Goal: Information Seeking & Learning: Learn about a topic

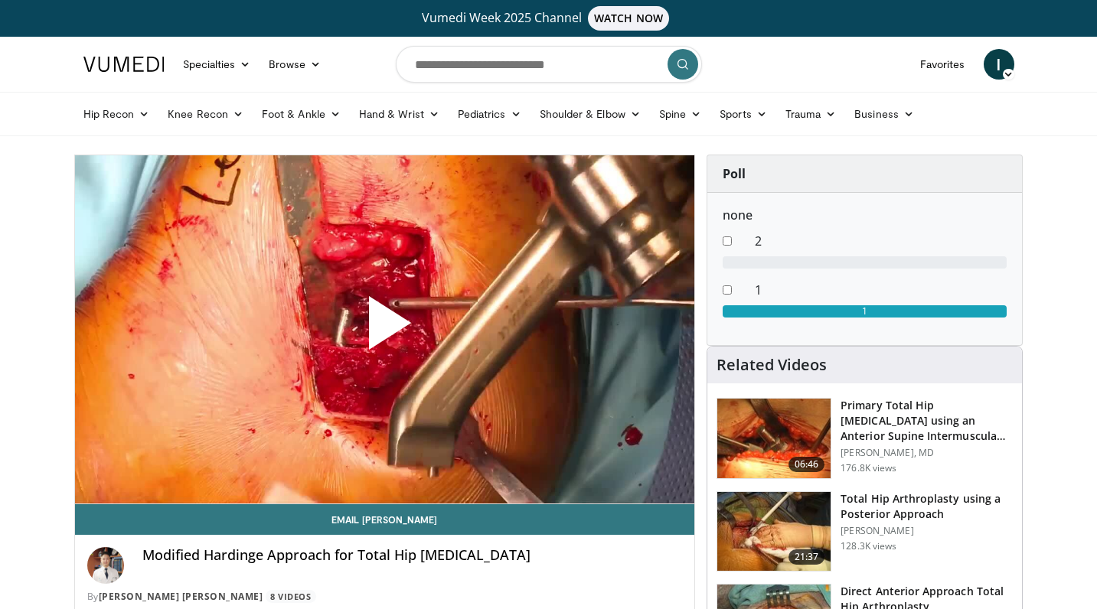
click at [384, 329] on span "Video Player" at bounding box center [384, 329] width 0 height 0
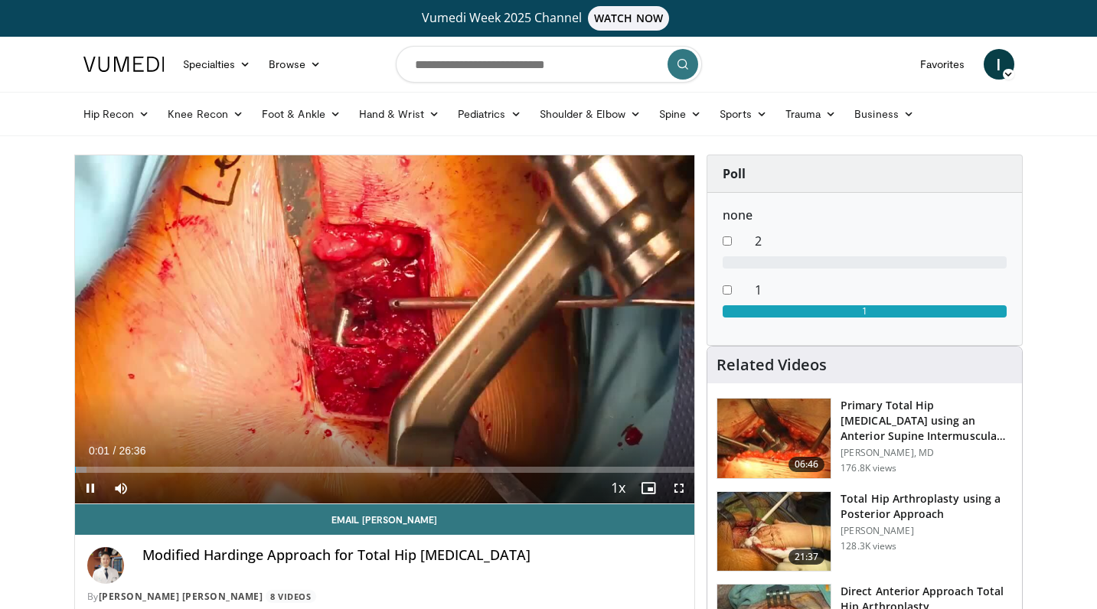
click at [681, 494] on span "Video Player" at bounding box center [679, 488] width 31 height 31
click at [83, 491] on span "Video Player" at bounding box center [90, 488] width 31 height 31
click at [84, 499] on span "Video Player" at bounding box center [90, 488] width 31 height 31
click at [683, 486] on span "Video Player" at bounding box center [679, 488] width 31 height 31
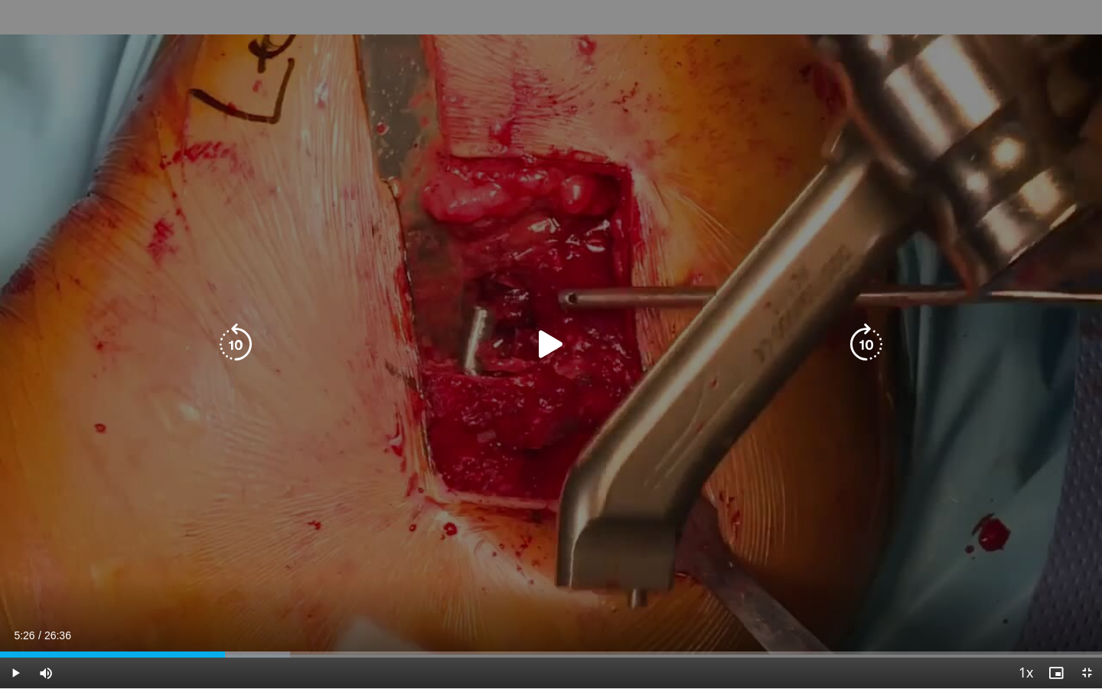
click at [543, 349] on icon "Video Player" at bounding box center [551, 344] width 43 height 43
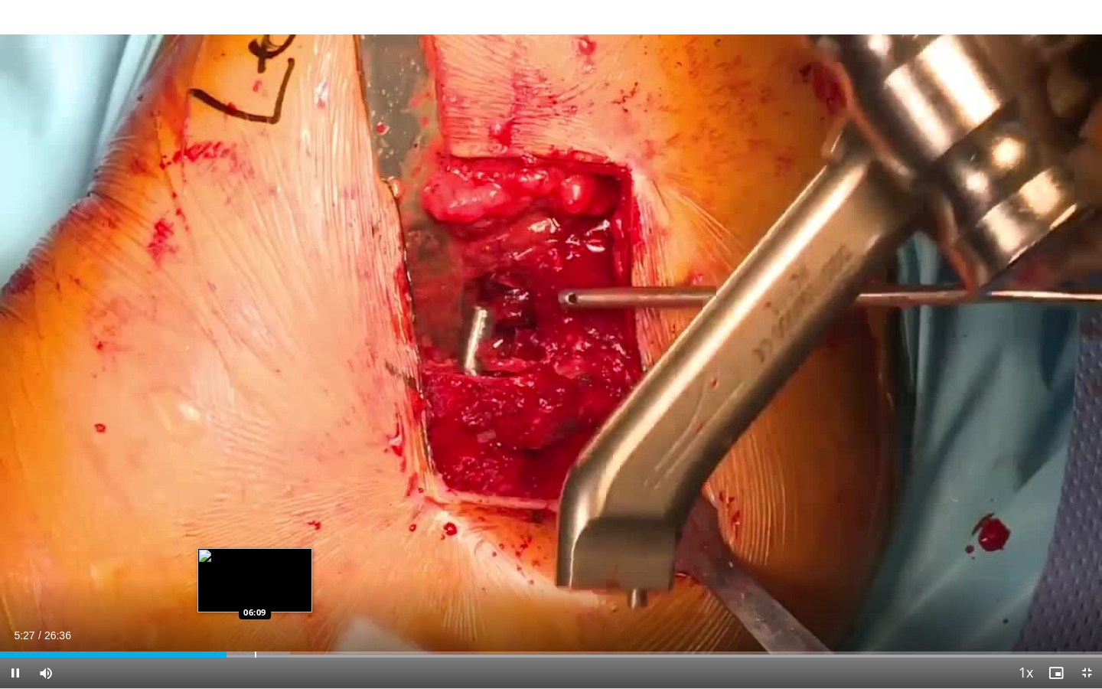
click at [255, 608] on div "Progress Bar" at bounding box center [256, 654] width 2 height 6
click at [288, 608] on div "10 seconds Tap to unmute" at bounding box center [551, 344] width 1102 height 688
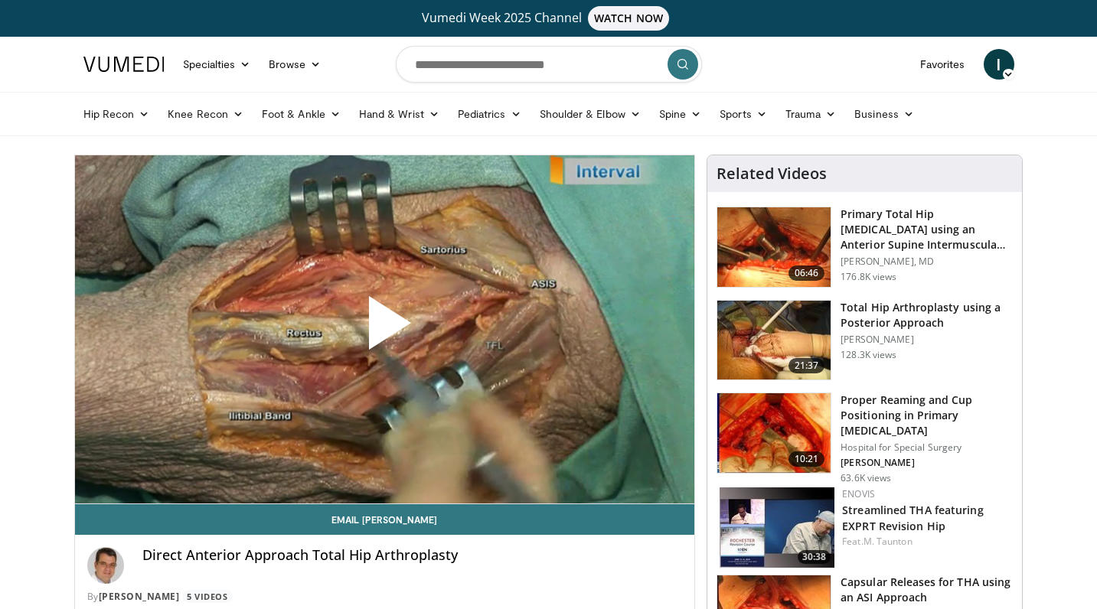
click at [384, 329] on span "Video Player" at bounding box center [384, 329] width 0 height 0
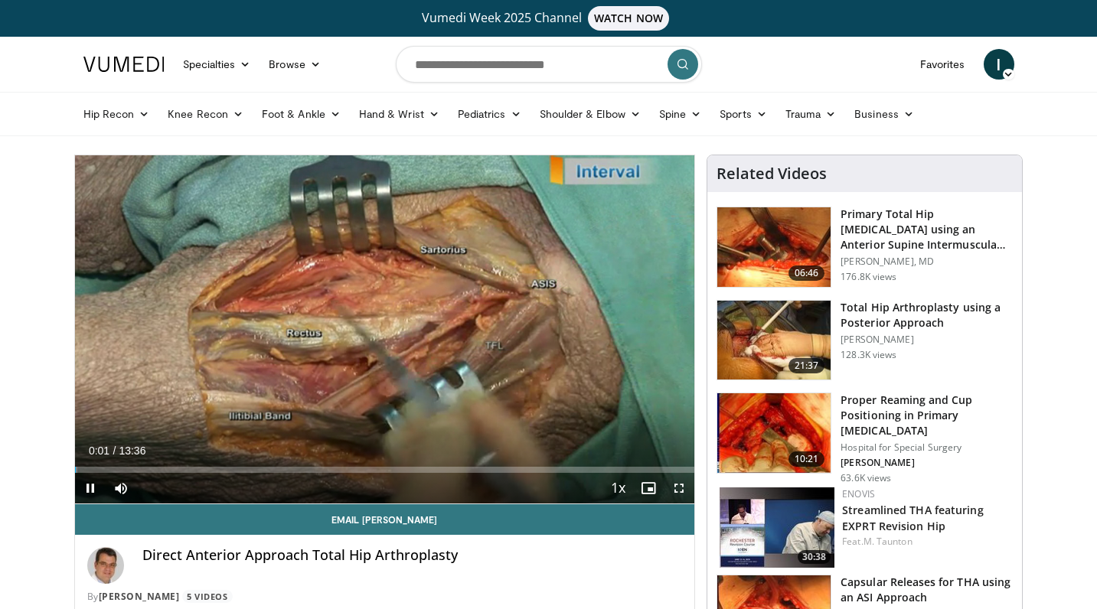
click at [680, 491] on span "Video Player" at bounding box center [679, 488] width 31 height 31
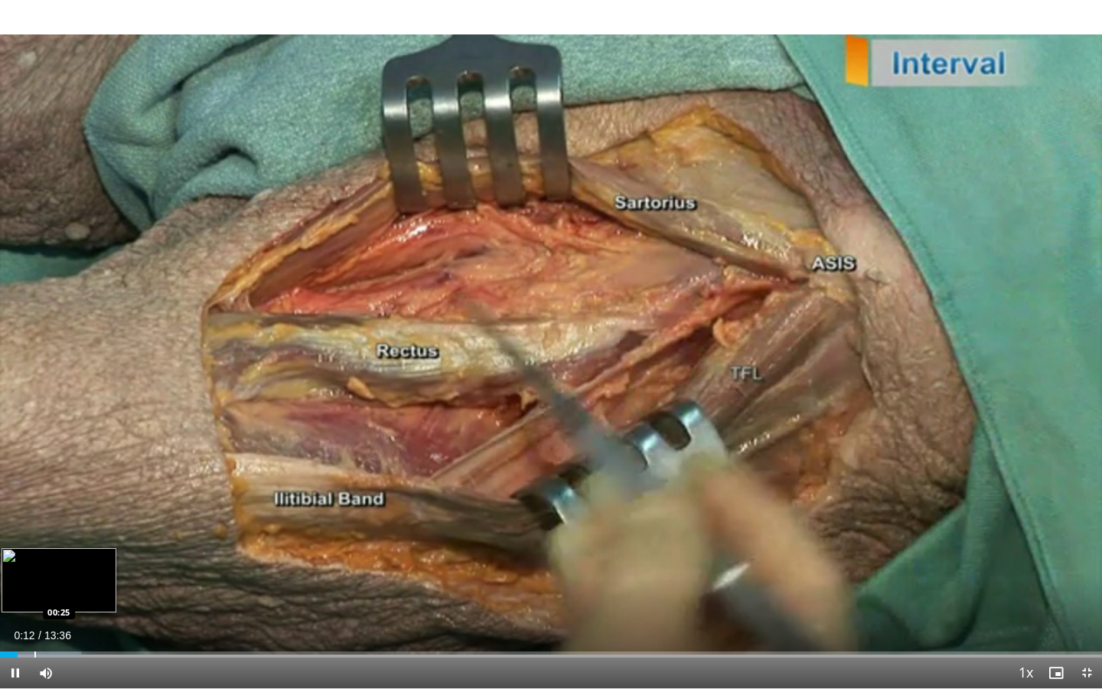
click at [34, 608] on div "Progress Bar" at bounding box center [35, 654] width 2 height 6
click at [55, 608] on div "Progress Bar" at bounding box center [56, 654] width 2 height 6
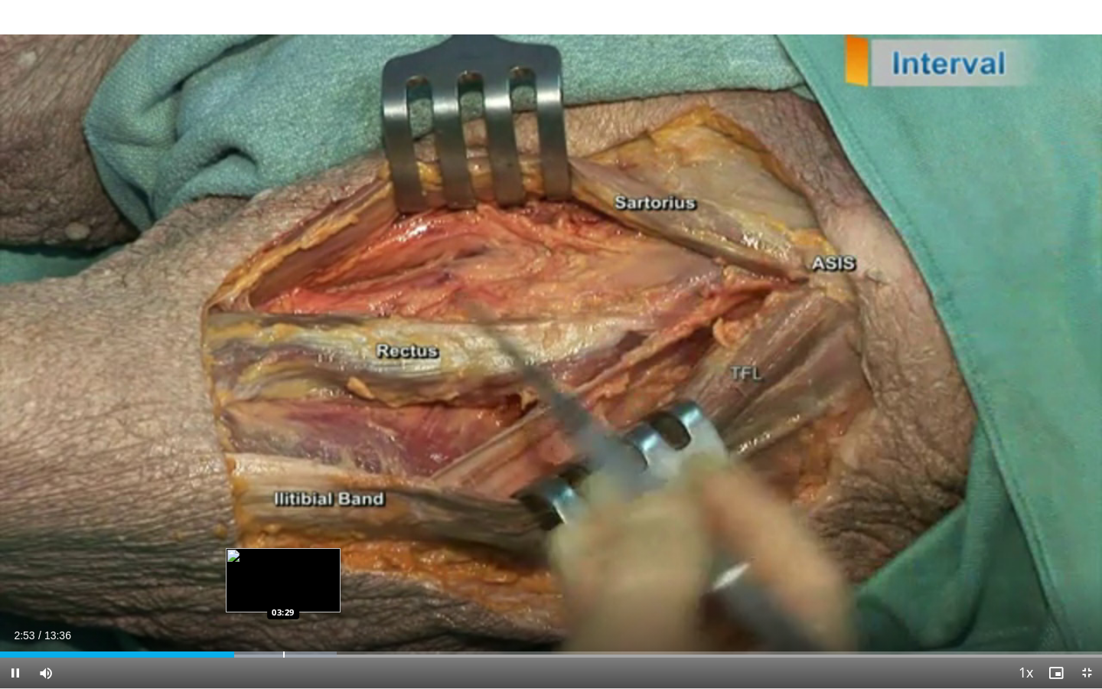
click at [282, 608] on div "Loaded : 30.53% 02:53 03:29" at bounding box center [551, 650] width 1102 height 15
click at [293, 608] on div "Progress Bar" at bounding box center [293, 654] width 2 height 6
click at [275, 608] on div "Progress Bar" at bounding box center [276, 654] width 2 height 6
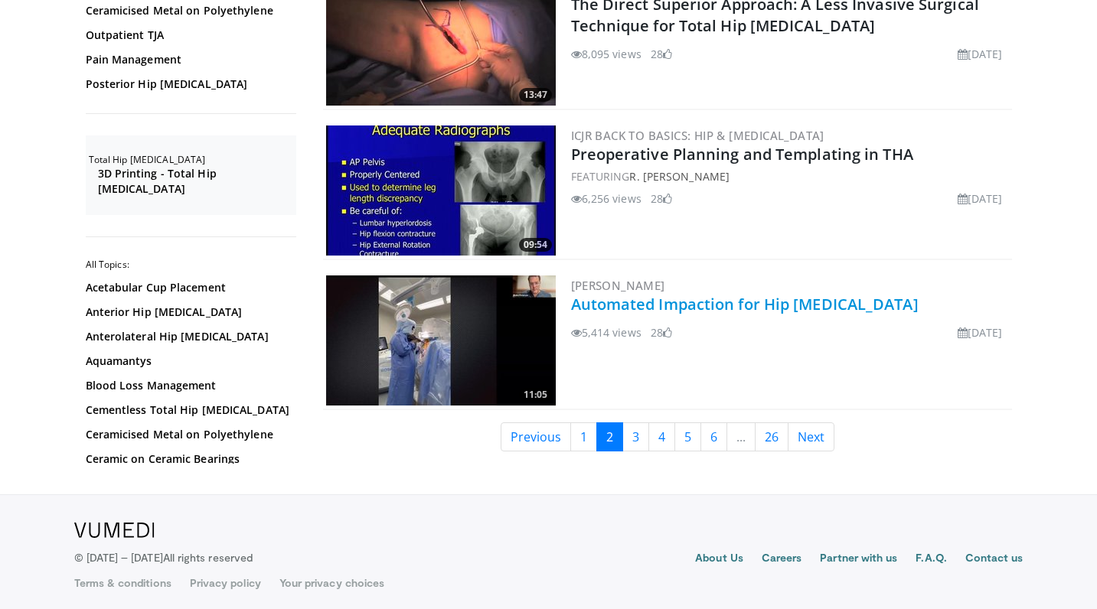
scroll to position [3541, 0]
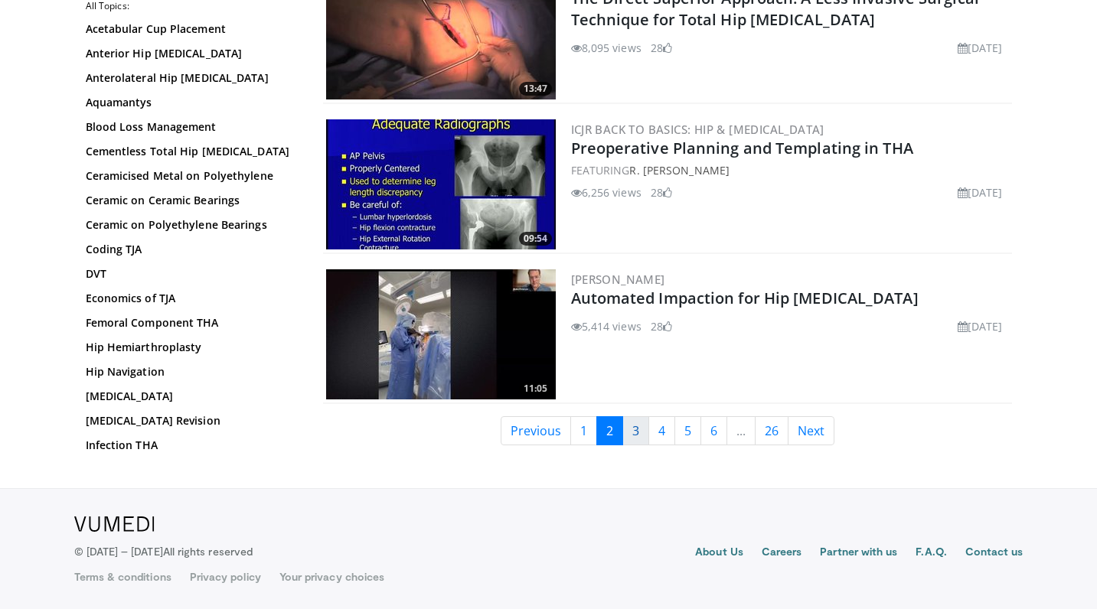
click at [635, 429] on link "3" at bounding box center [635, 430] width 27 height 29
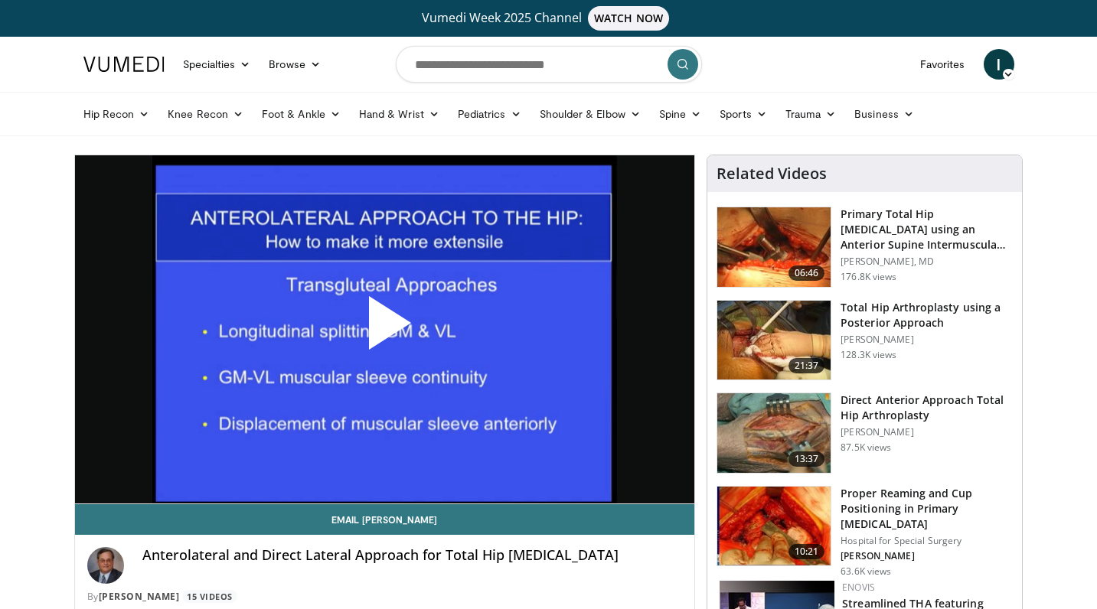
click at [384, 329] on span "Video Player" at bounding box center [384, 329] width 0 height 0
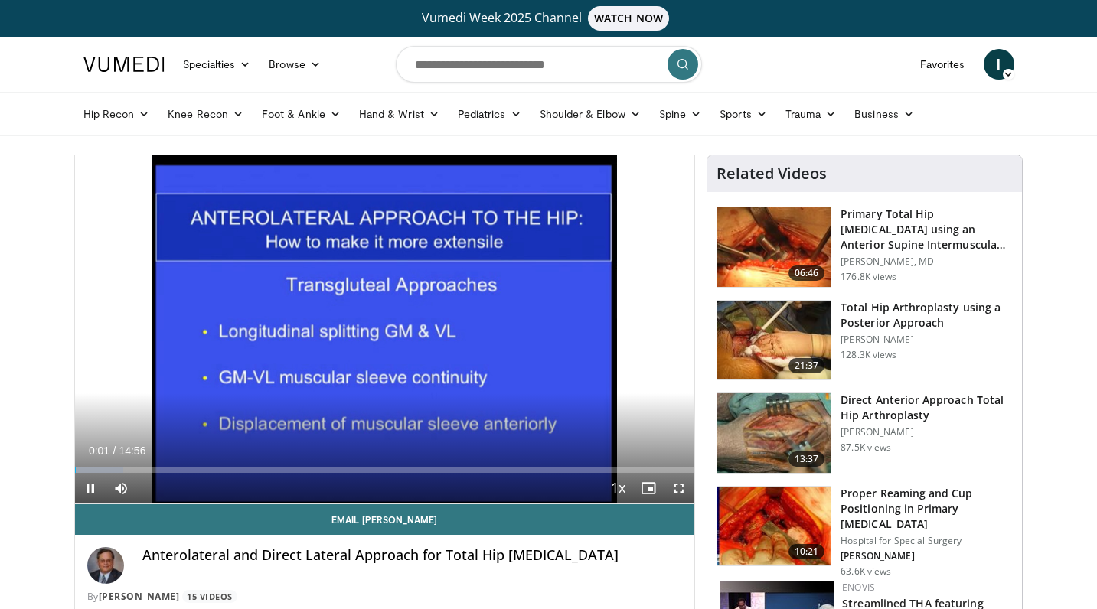
click at [677, 488] on span "Video Player" at bounding box center [679, 488] width 31 height 31
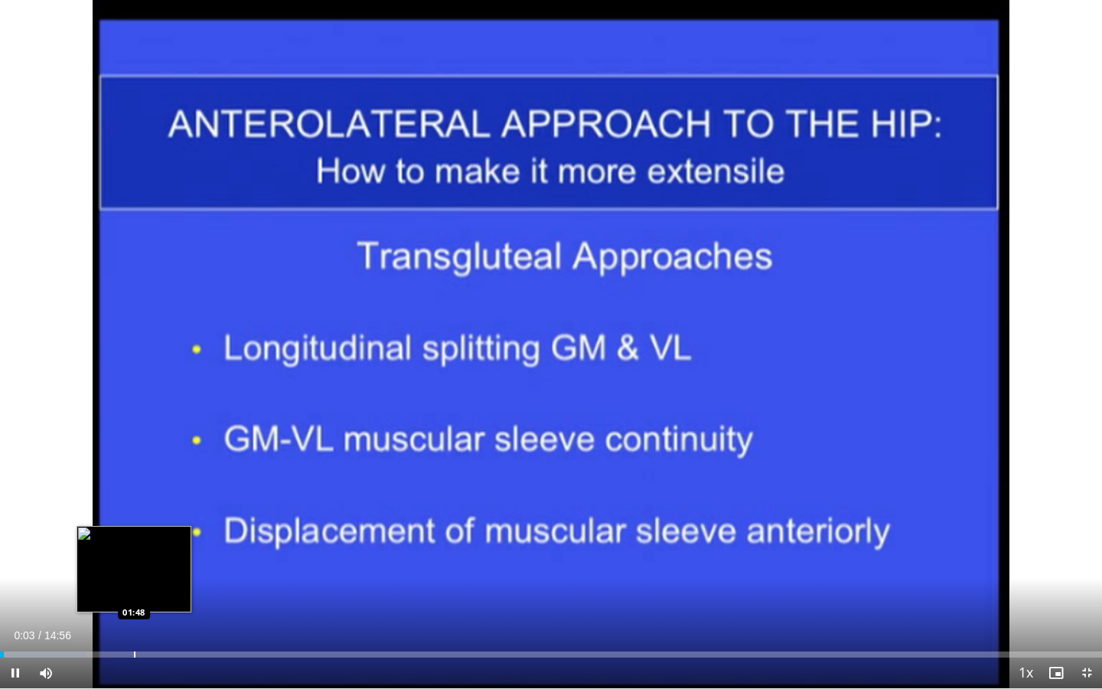
click at [135, 608] on div "Loaded : 7.80% 00:03 01:48" at bounding box center [551, 650] width 1102 height 15
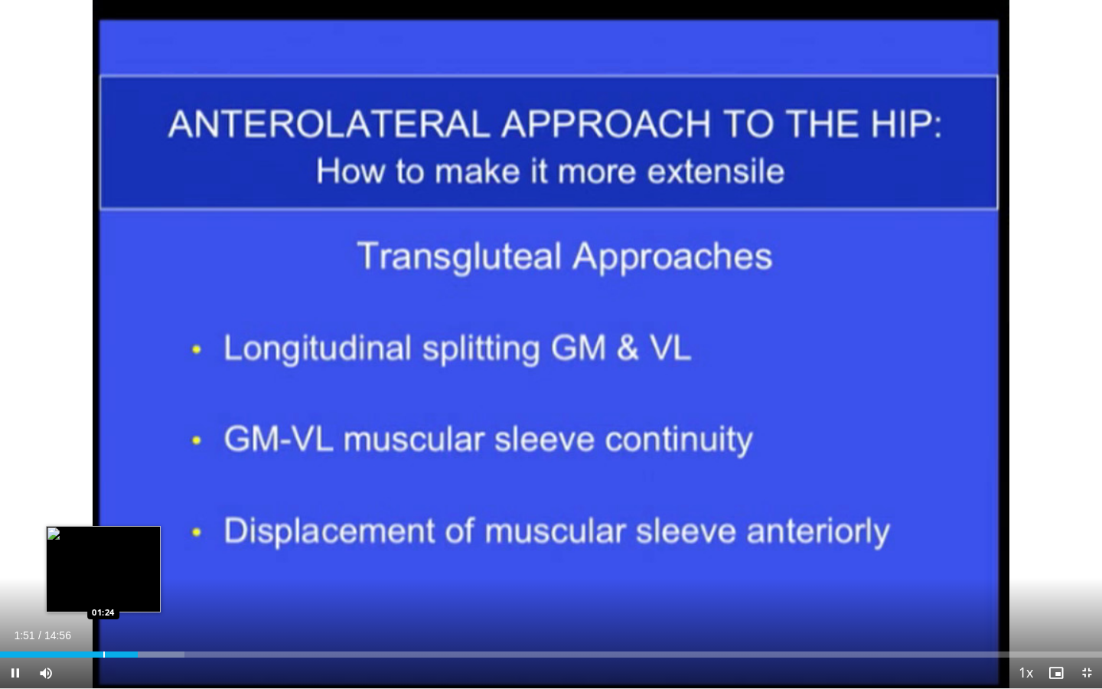
click at [103, 608] on div "Loaded : 16.72% 01:52 01:24" at bounding box center [551, 650] width 1102 height 15
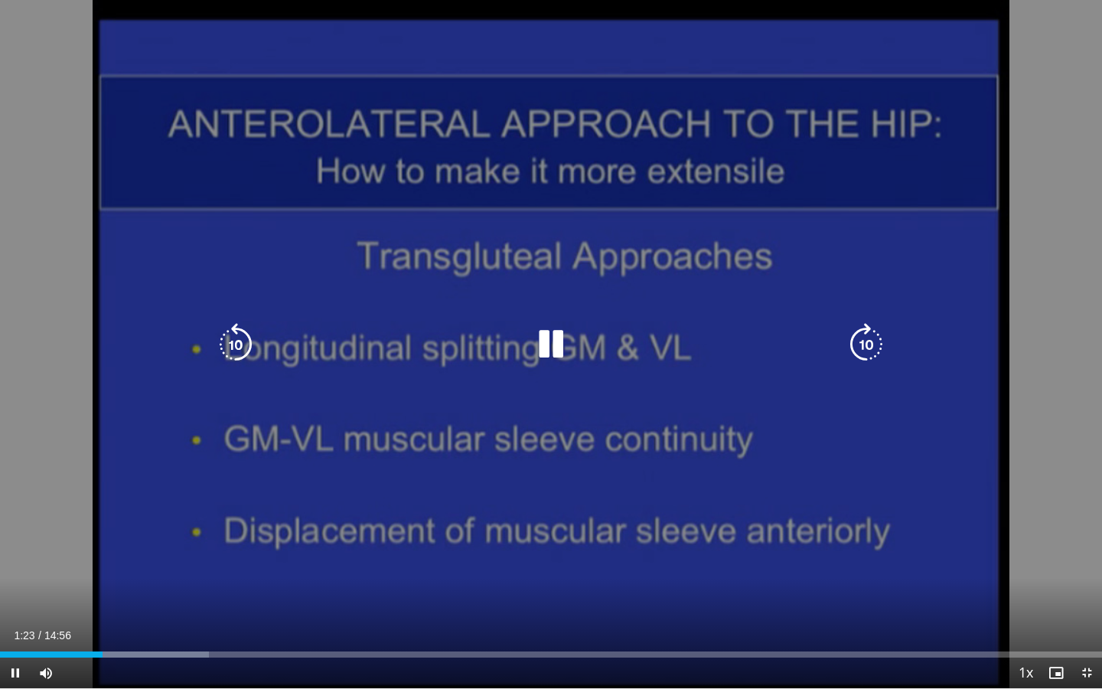
click at [191, 608] on div "Progress Bar" at bounding box center [138, 654] width 142 height 6
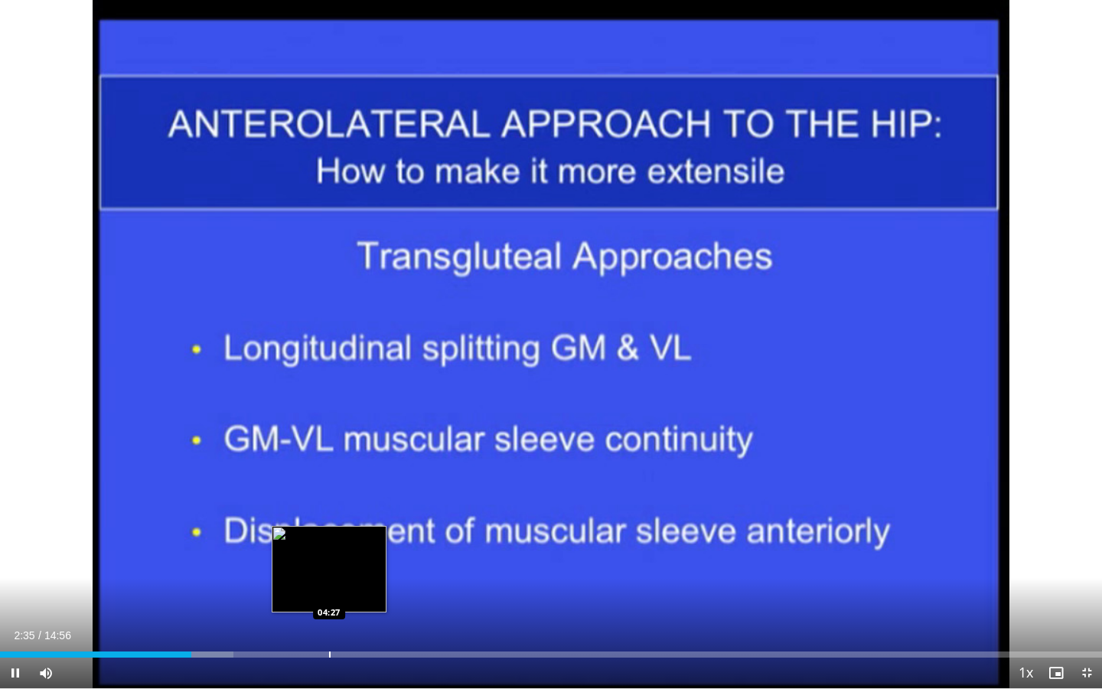
click at [329, 608] on div "Loaded : 21.18% 02:35 04:27" at bounding box center [551, 650] width 1102 height 15
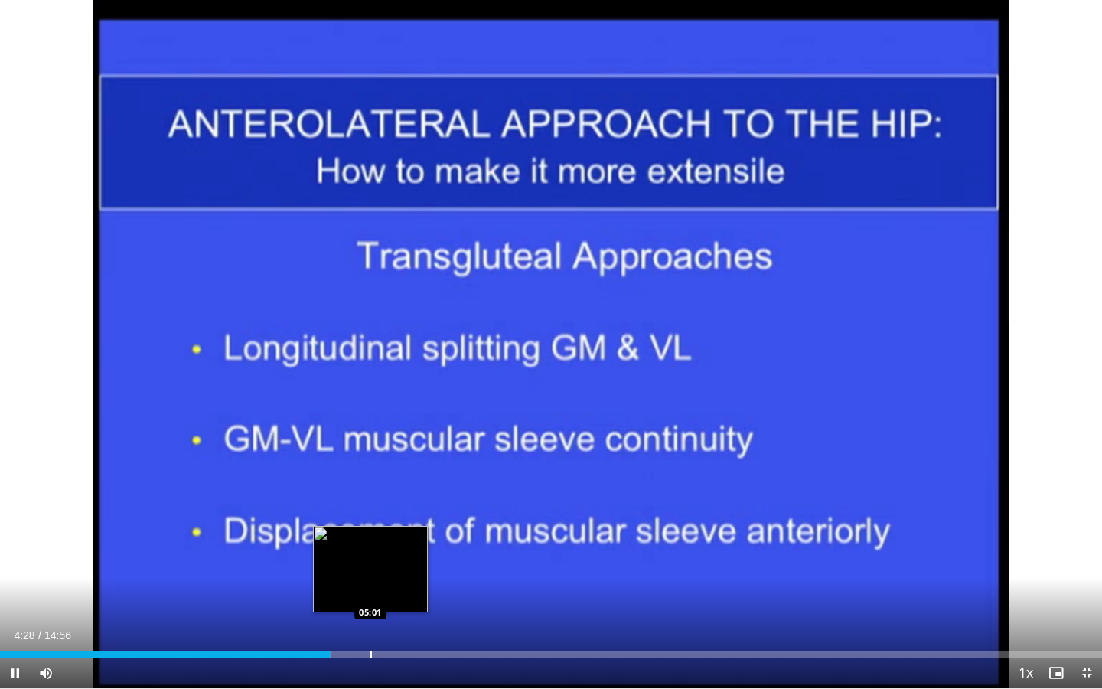
click at [370, 608] on div "Loaded : 30.10% 04:28 05:01" at bounding box center [551, 650] width 1102 height 15
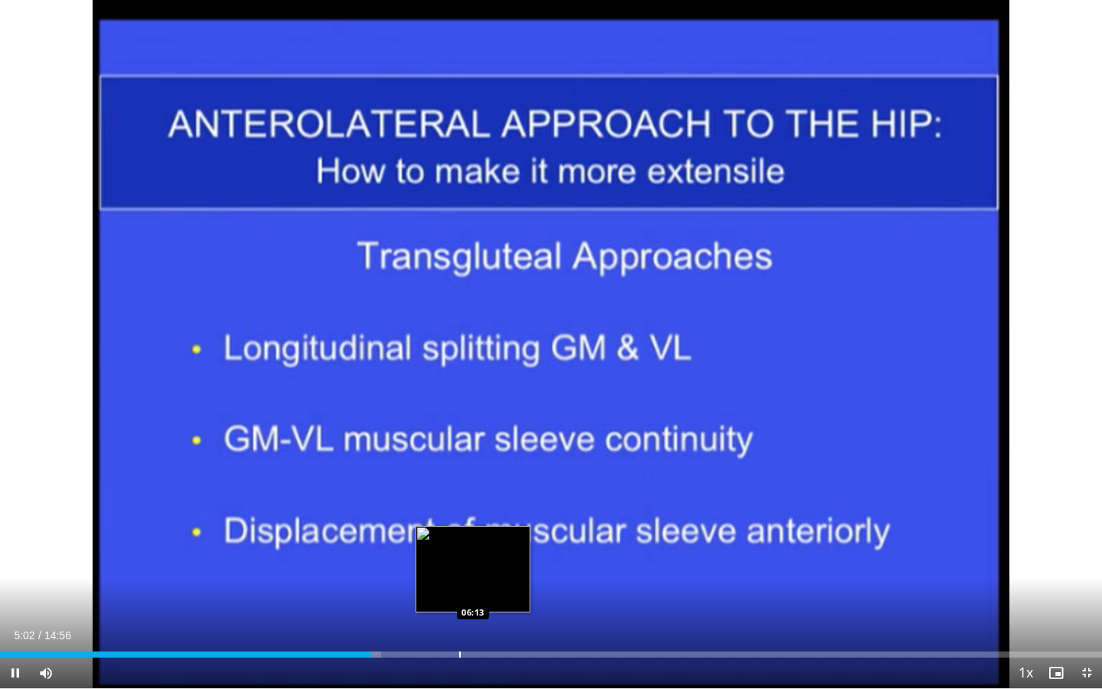
click at [461, 608] on div "Progress Bar" at bounding box center [460, 654] width 2 height 6
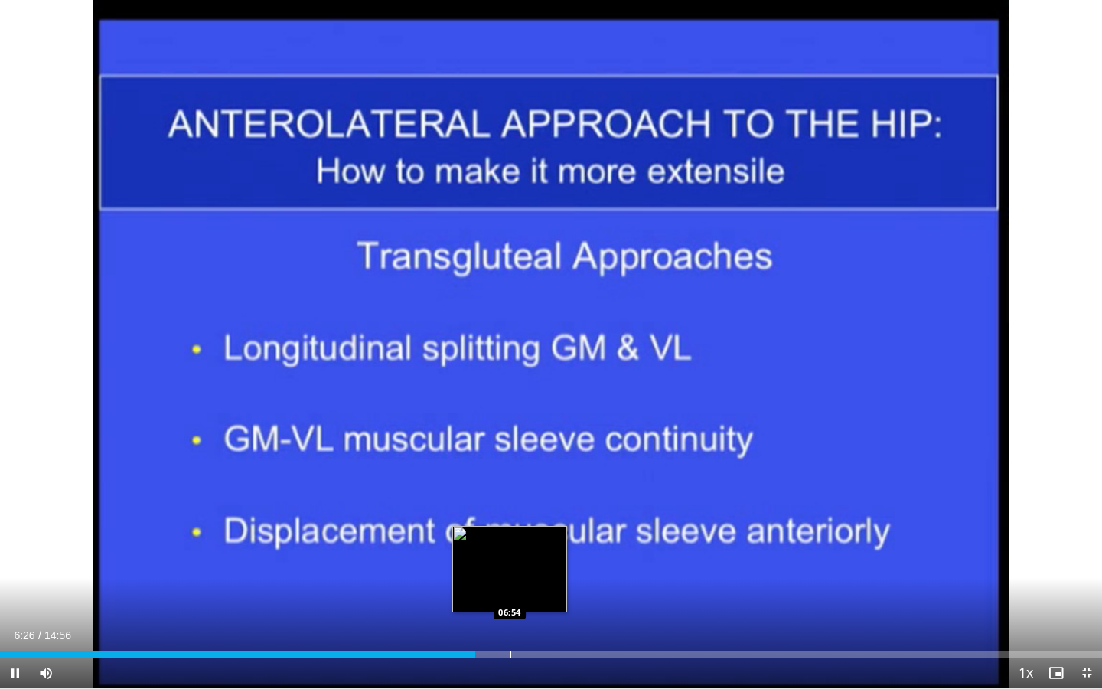
click at [510, 608] on div "Progress Bar" at bounding box center [511, 654] width 2 height 6
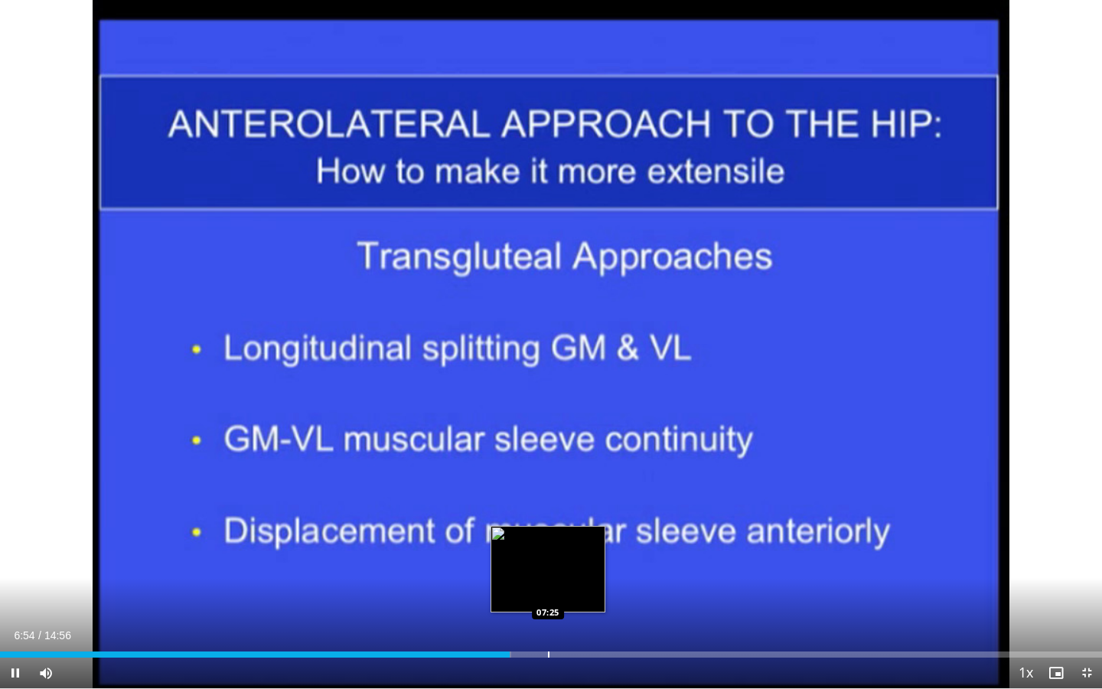
click at [548, 608] on div "Progress Bar" at bounding box center [549, 654] width 2 height 6
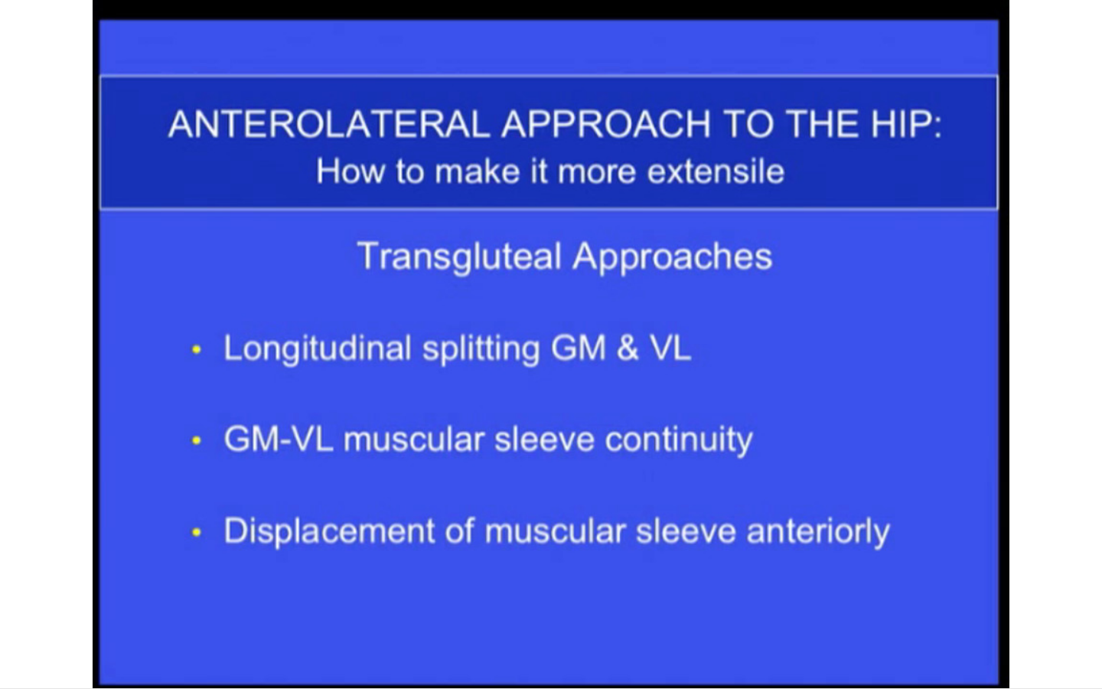
click at [617, 608] on div "10 seconds Tap to unmute" at bounding box center [551, 344] width 1102 height 688
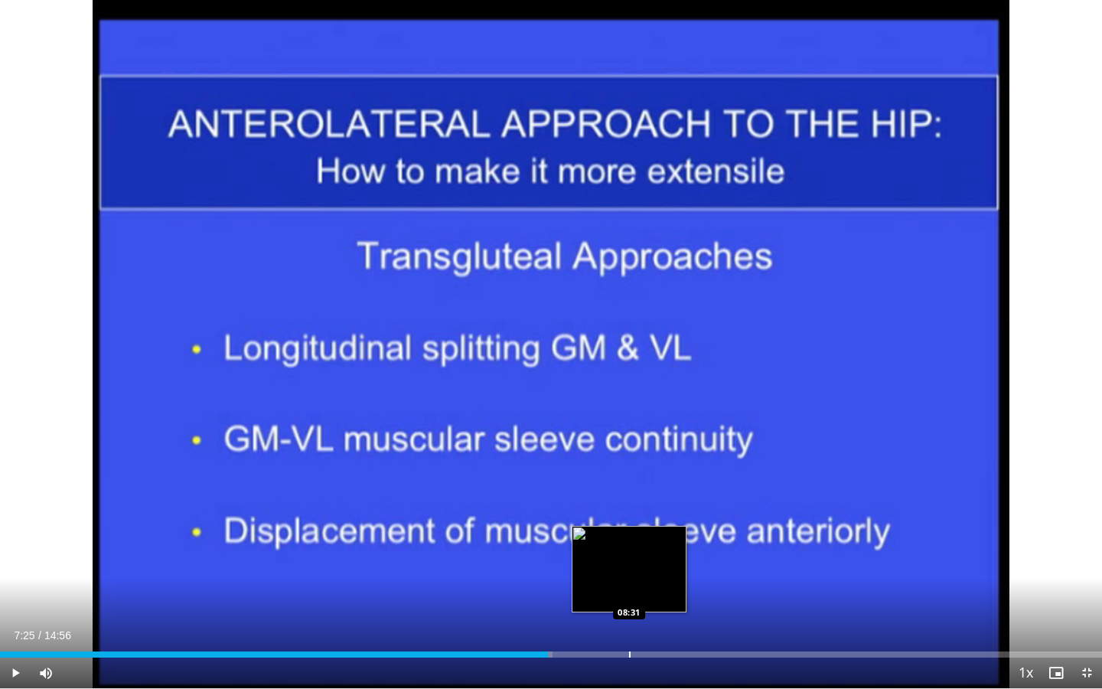
click at [629, 608] on div "Progress Bar" at bounding box center [630, 654] width 2 height 6
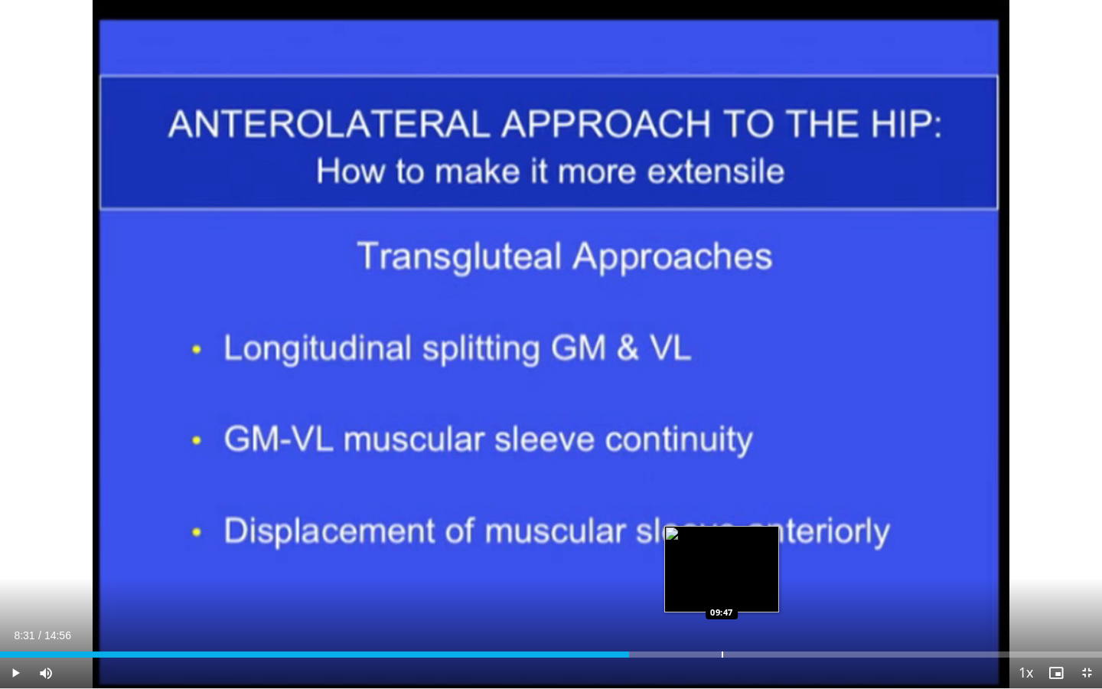
click at [722, 608] on div "Progress Bar" at bounding box center [723, 654] width 2 height 6
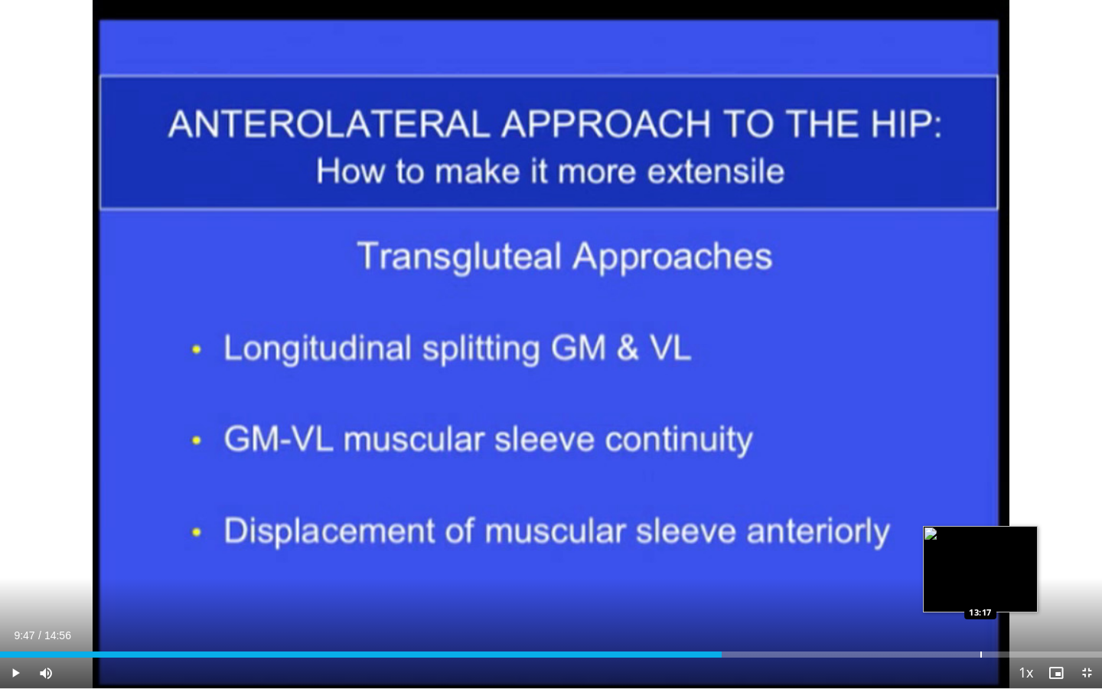
click at [983, 608] on div "Loaded : 0.00% 09:47 13:17" at bounding box center [551, 650] width 1102 height 15
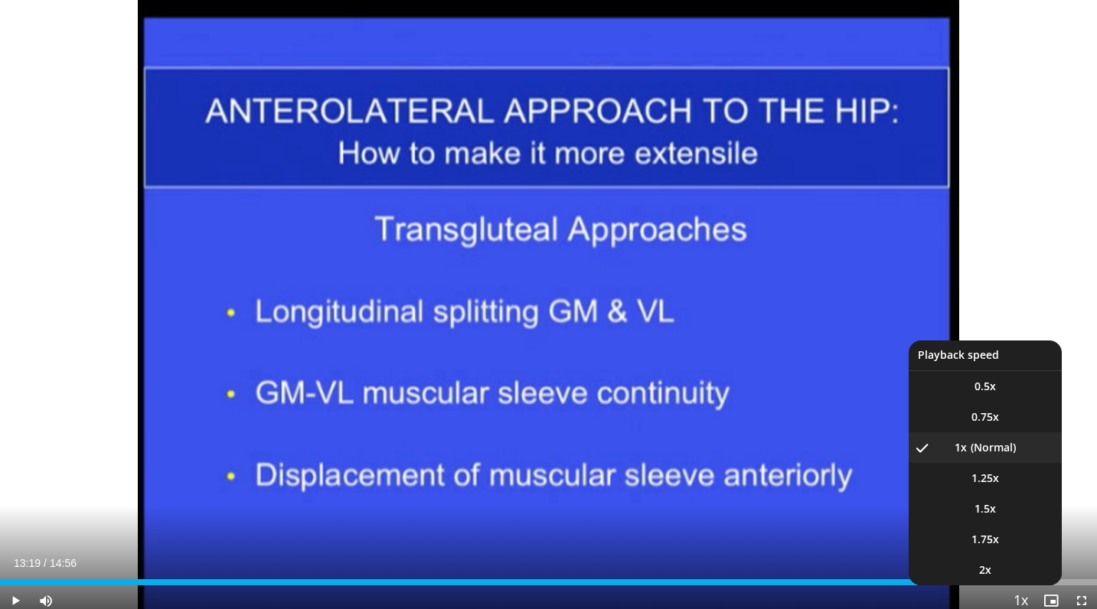
scroll to position [1, 0]
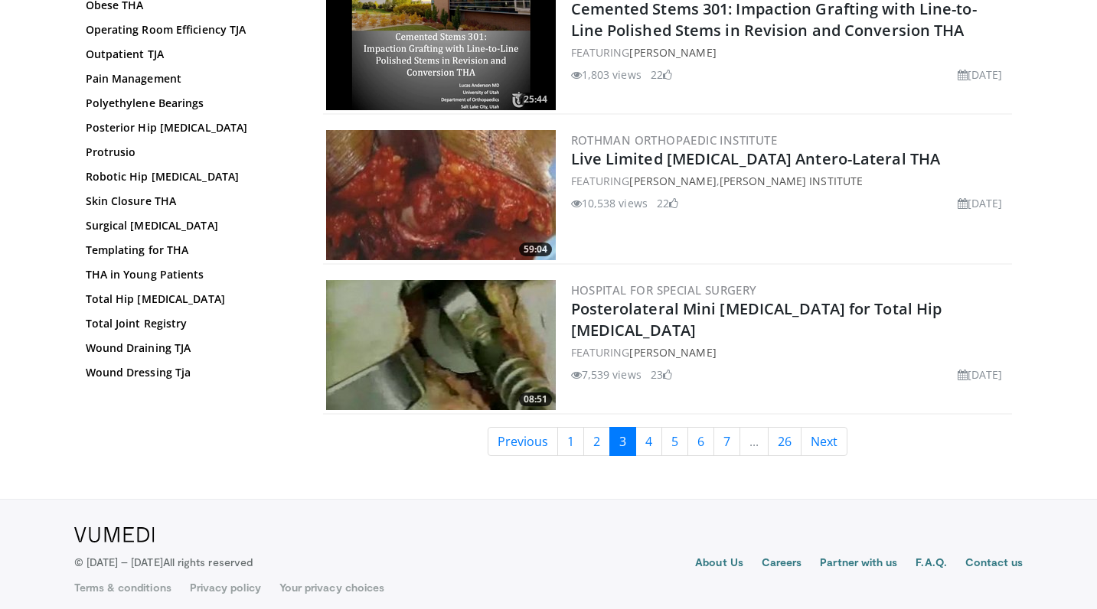
scroll to position [3530, 0]
click at [655, 444] on link "4" at bounding box center [648, 441] width 27 height 29
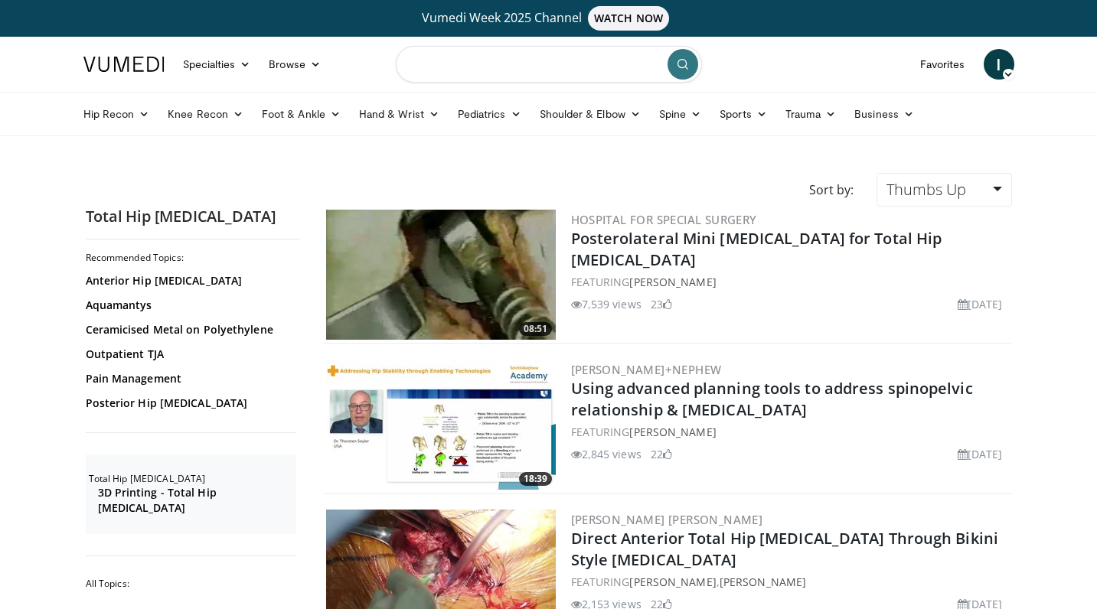
click at [563, 64] on input "Search topics, interventions" at bounding box center [549, 64] width 306 height 37
type input "**********"
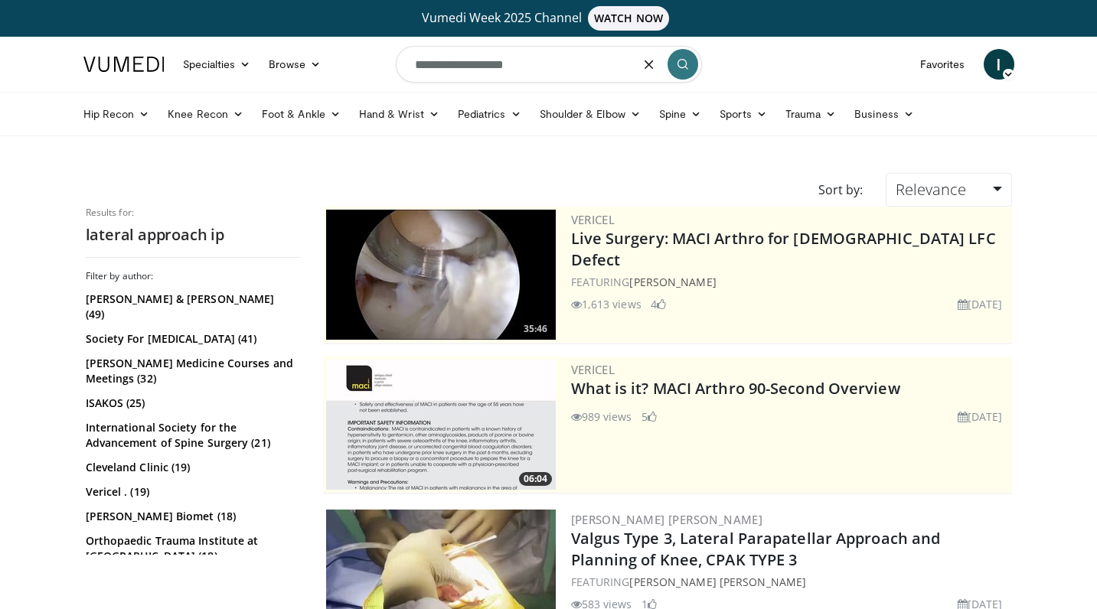
type input "**********"
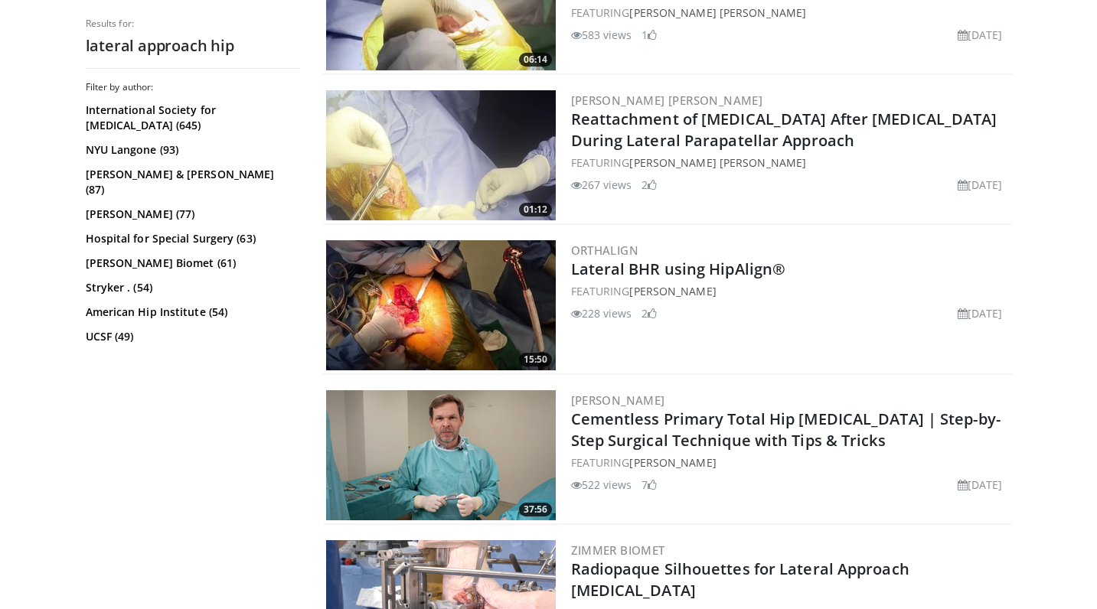
scroll to position [691, 0]
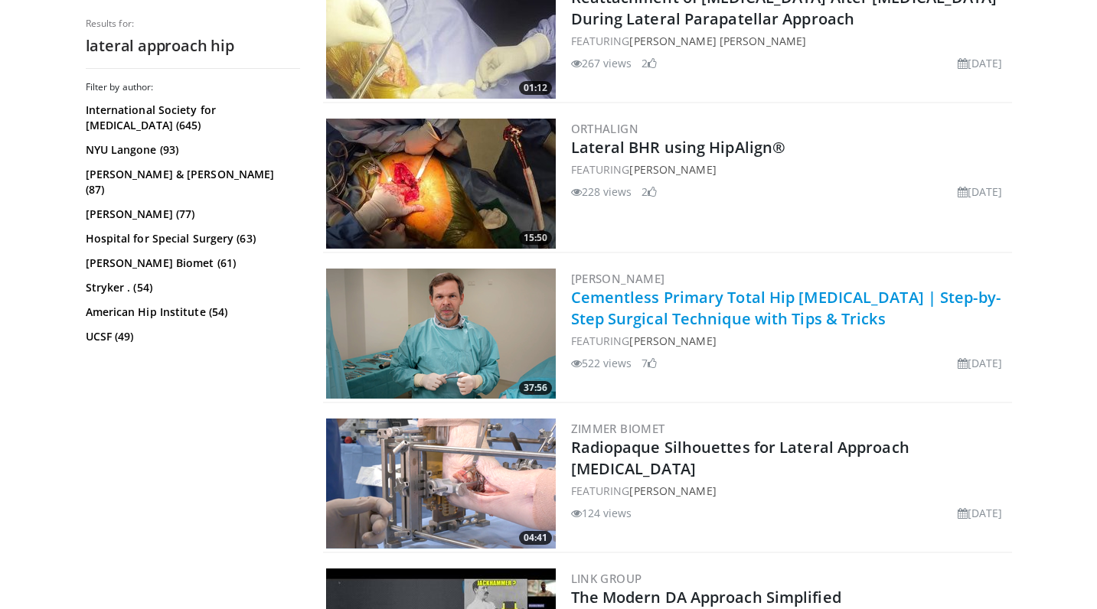
click at [699, 328] on link "Cementless Primary Total Hip [MEDICAL_DATA] | Step-by-Step Surgical Technique w…" at bounding box center [785, 308] width 429 height 42
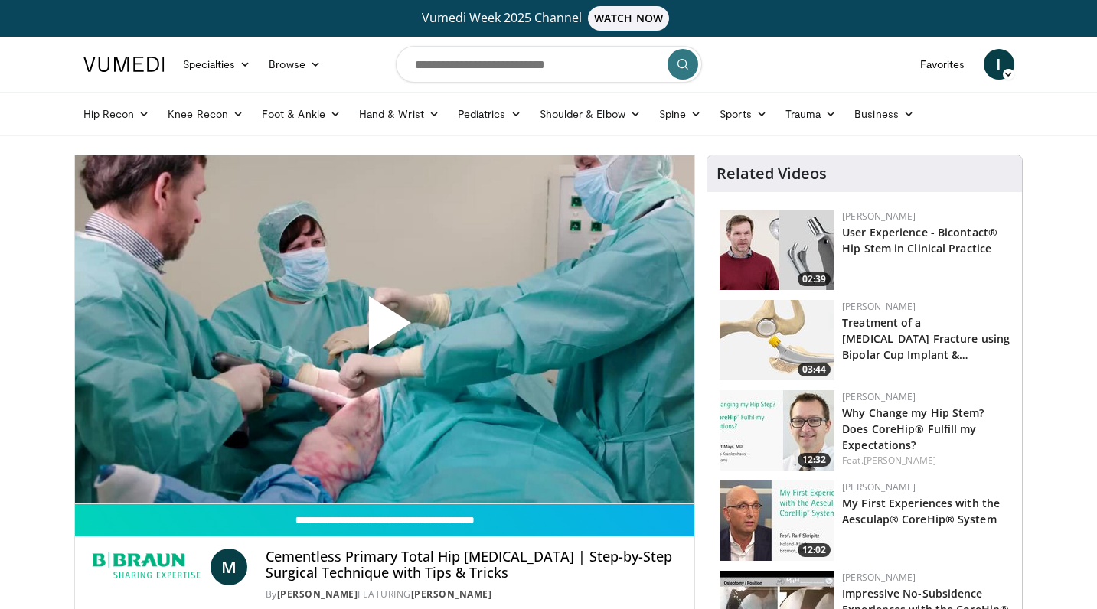
click at [384, 329] on span "Video Player" at bounding box center [384, 329] width 0 height 0
click at [550, 447] on video-js "**********" at bounding box center [385, 329] width 620 height 349
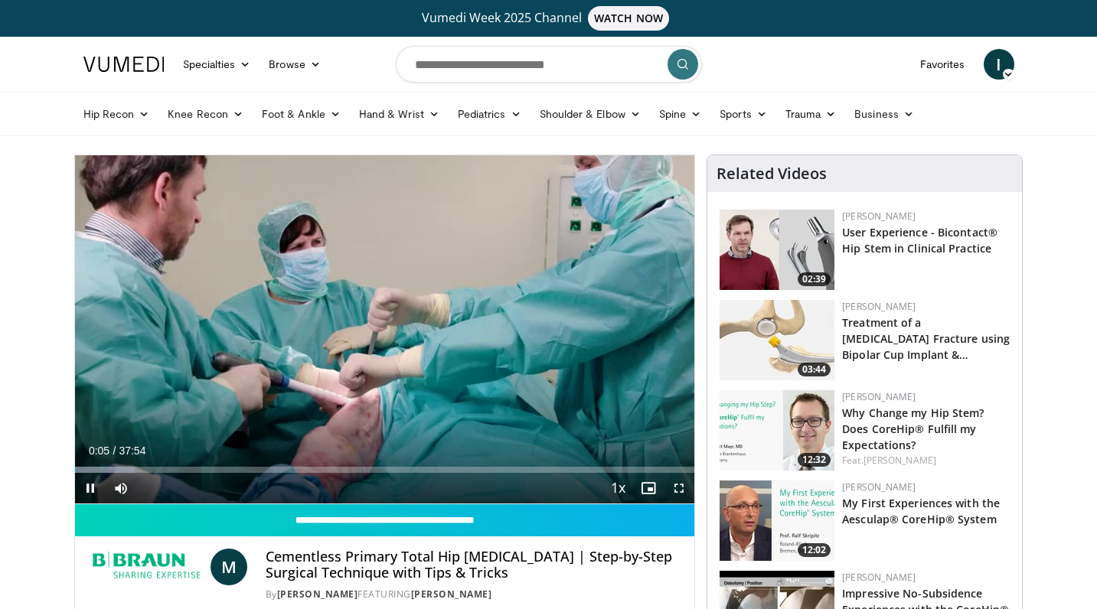
click at [682, 491] on span "Video Player" at bounding box center [679, 488] width 31 height 31
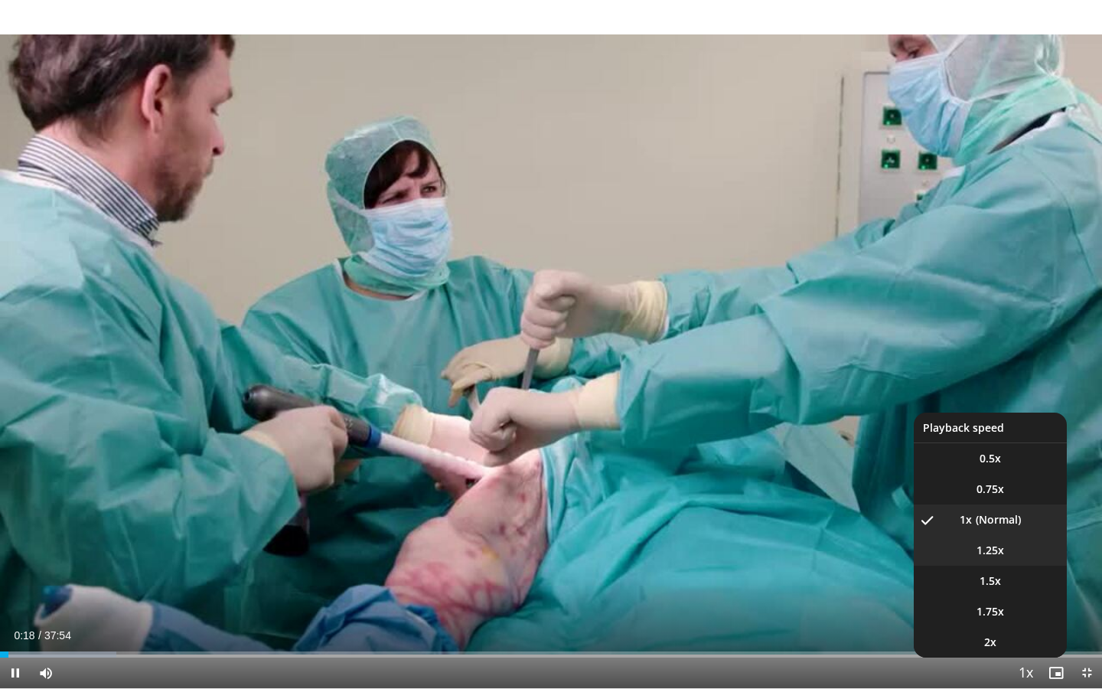
click at [1010, 537] on li "1.25x" at bounding box center [990, 550] width 153 height 31
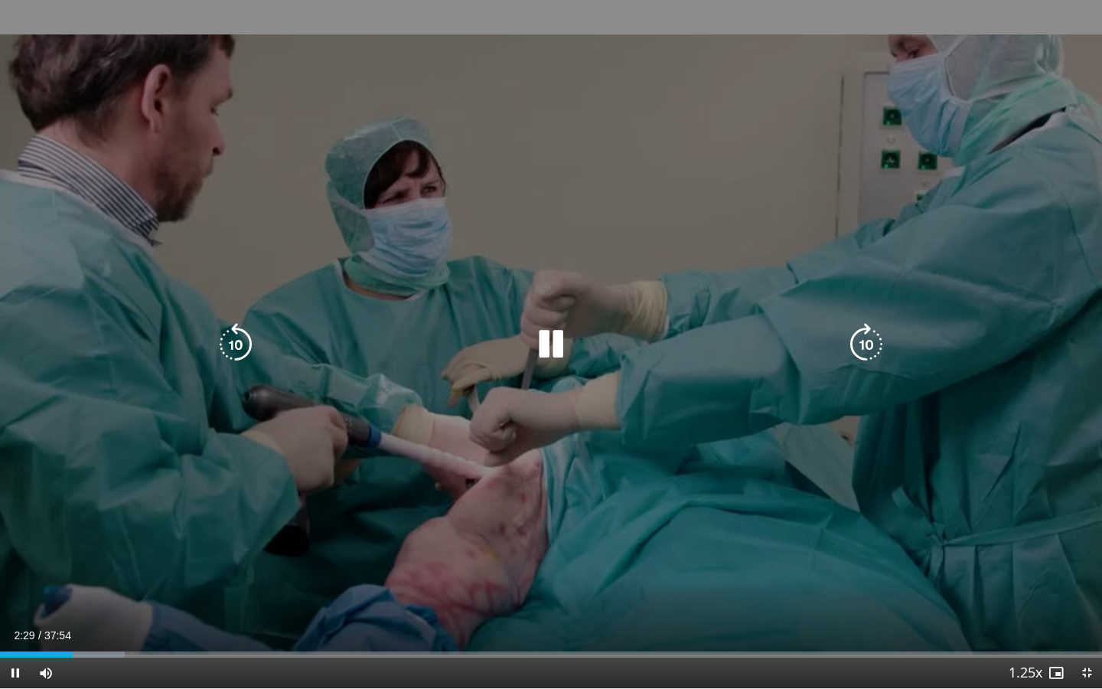
click at [873, 354] on icon "Video Player" at bounding box center [866, 344] width 43 height 43
click at [236, 351] on icon "Video Player" at bounding box center [235, 344] width 43 height 43
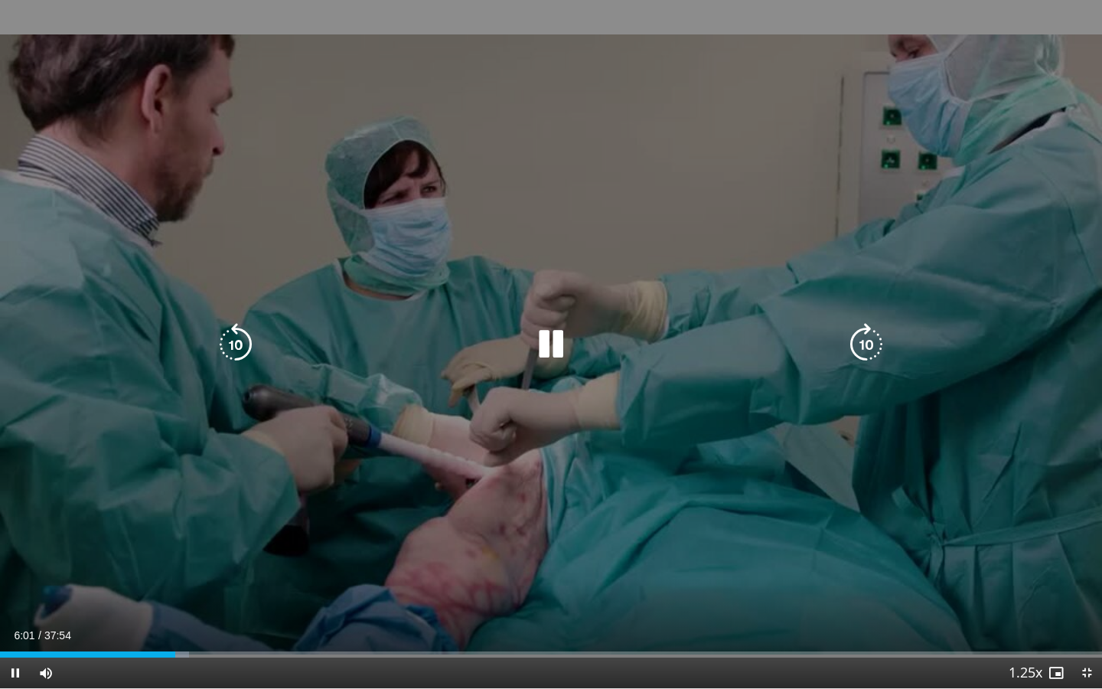
click at [220, 325] on icon "Video Player" at bounding box center [235, 344] width 43 height 43
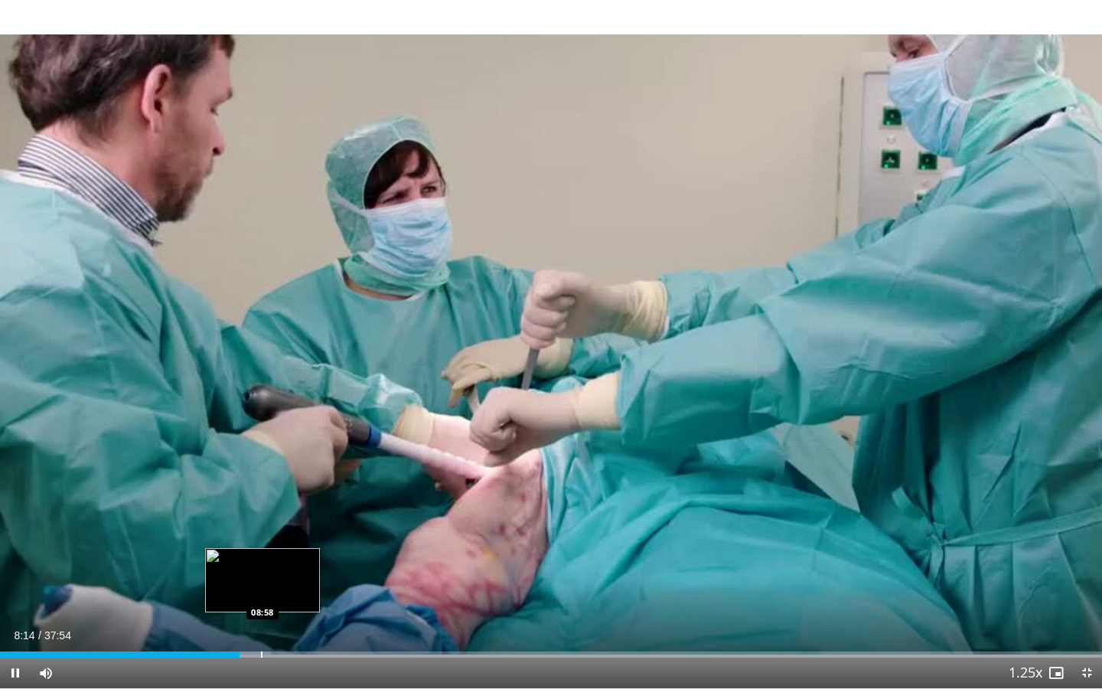
click at [263, 608] on div "Progress Bar" at bounding box center [262, 654] width 2 height 6
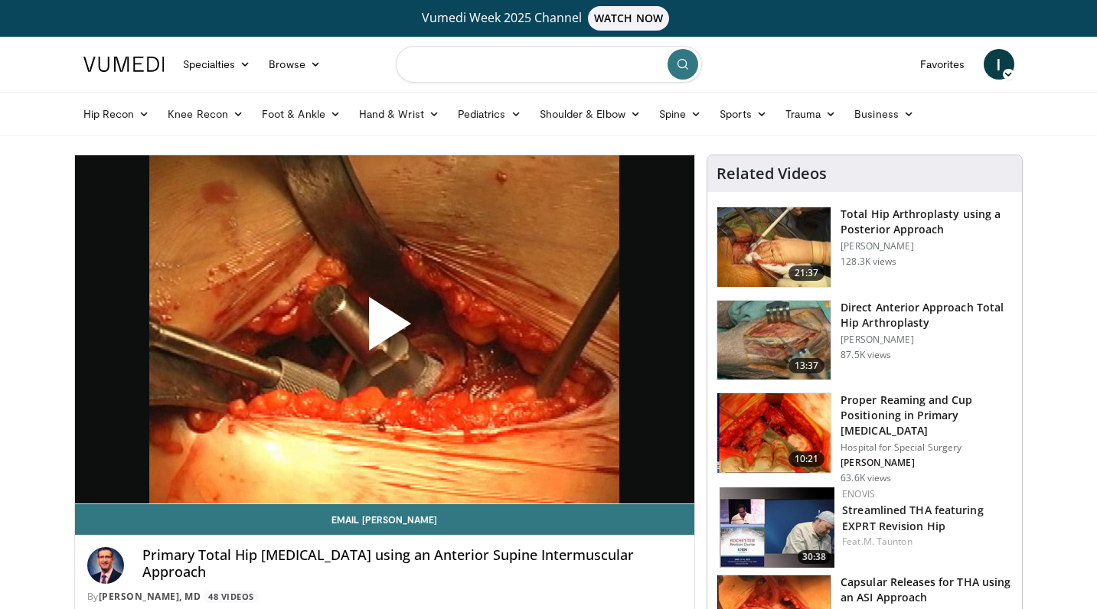
click at [477, 81] on input "Search topics, interventions" at bounding box center [549, 64] width 306 height 37
type input "********"
